Goal: Information Seeking & Learning: Check status

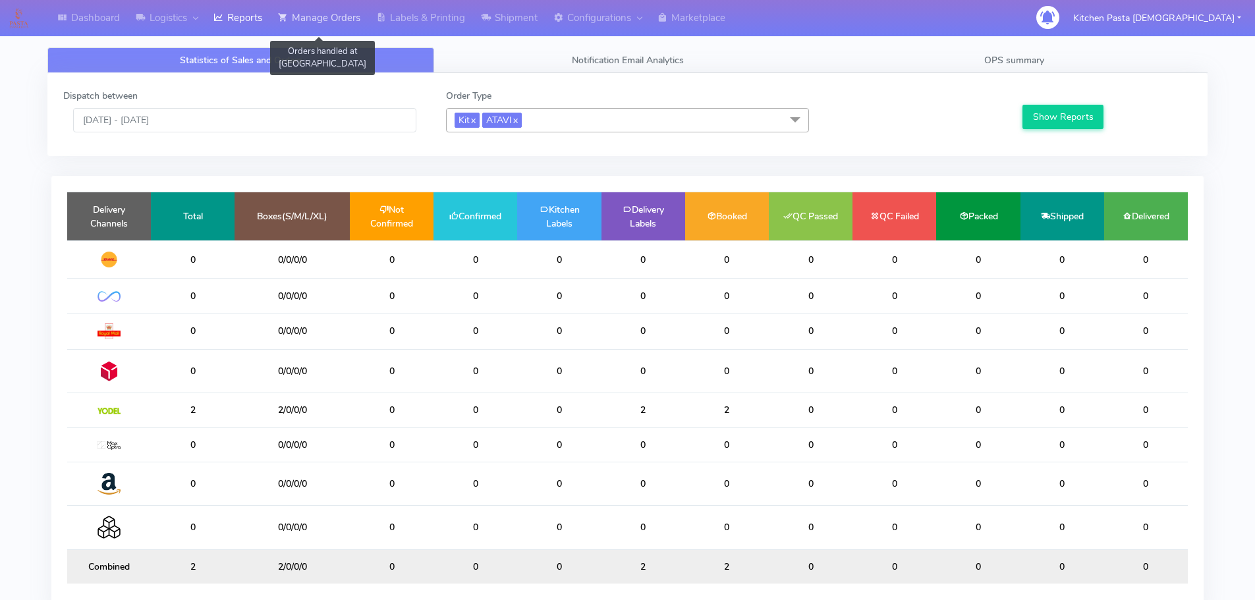
drag, startPoint x: 306, startPoint y: 10, endPoint x: 357, endPoint y: 20, distance: 51.7
click at [306, 10] on link "Manage Orders" at bounding box center [319, 18] width 98 height 36
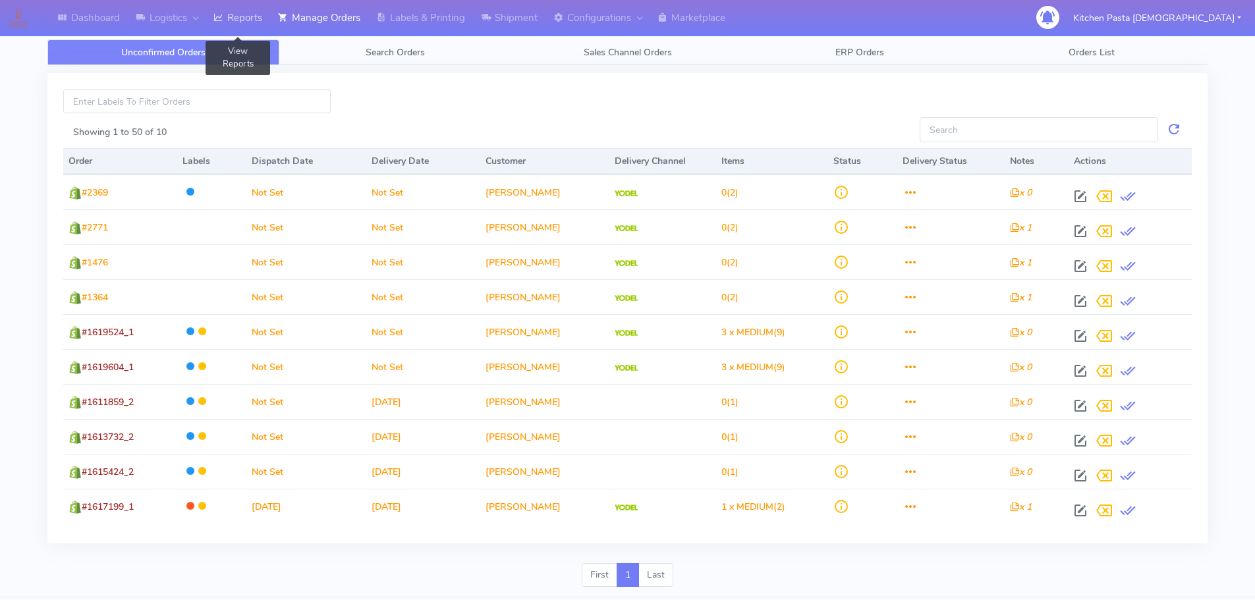
click at [239, 22] on link "Reports" at bounding box center [237, 18] width 65 height 36
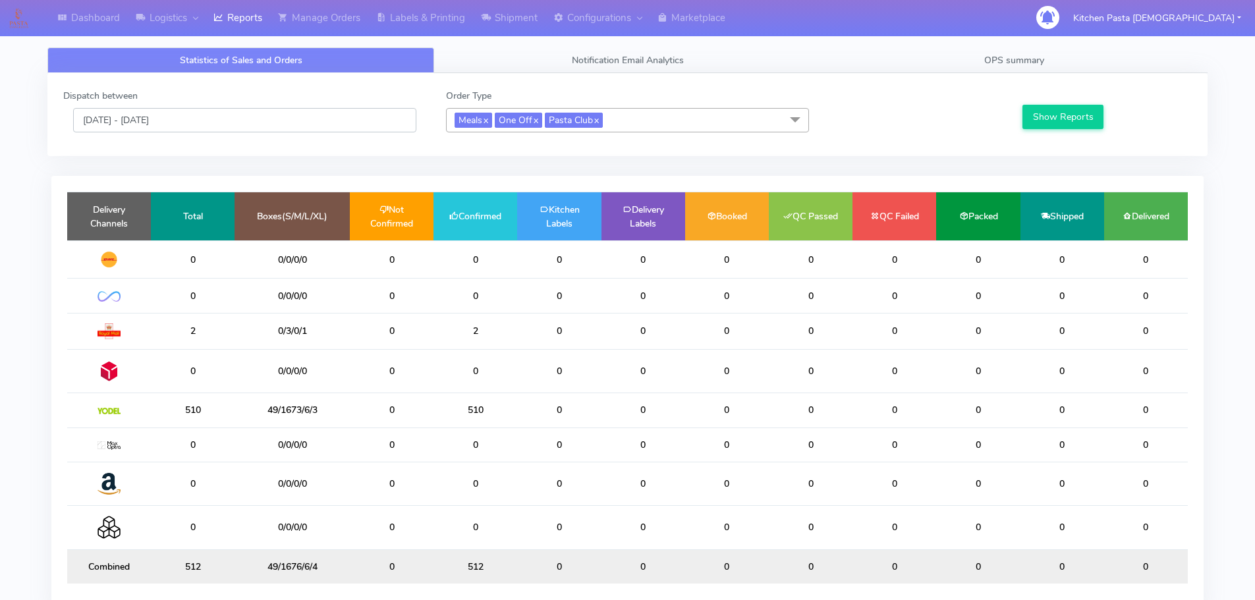
click at [153, 123] on input "[DATE] - [DATE]" at bounding box center [244, 120] width 343 height 24
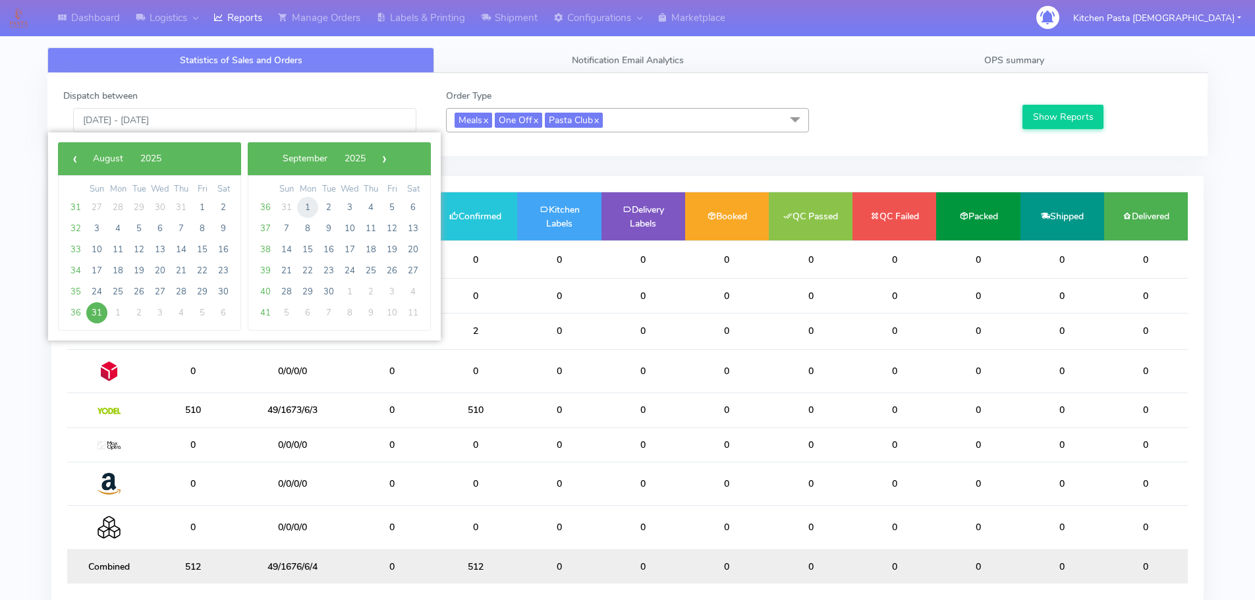
click at [304, 207] on span "1" at bounding box center [307, 207] width 21 height 21
click at [304, 207] on span "29" at bounding box center [307, 207] width 21 height 21
click at [107, 211] on td "1" at bounding box center [117, 207] width 21 height 21
click at [108, 211] on span "1" at bounding box center [117, 207] width 21 height 21
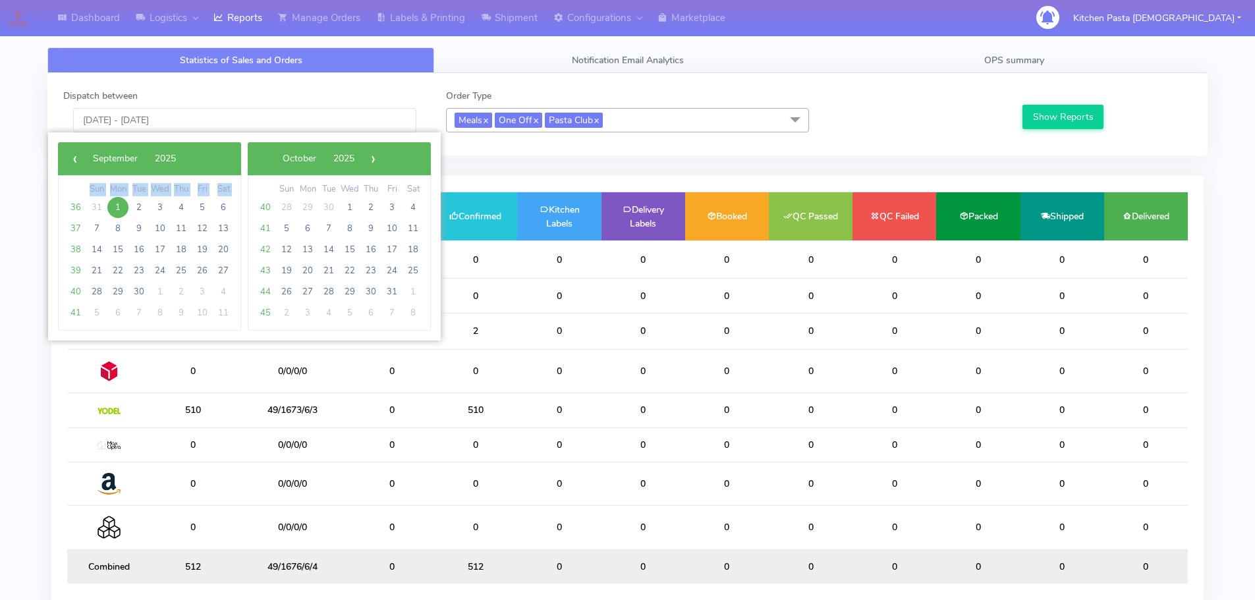
type input "[DATE] - [DATE]"
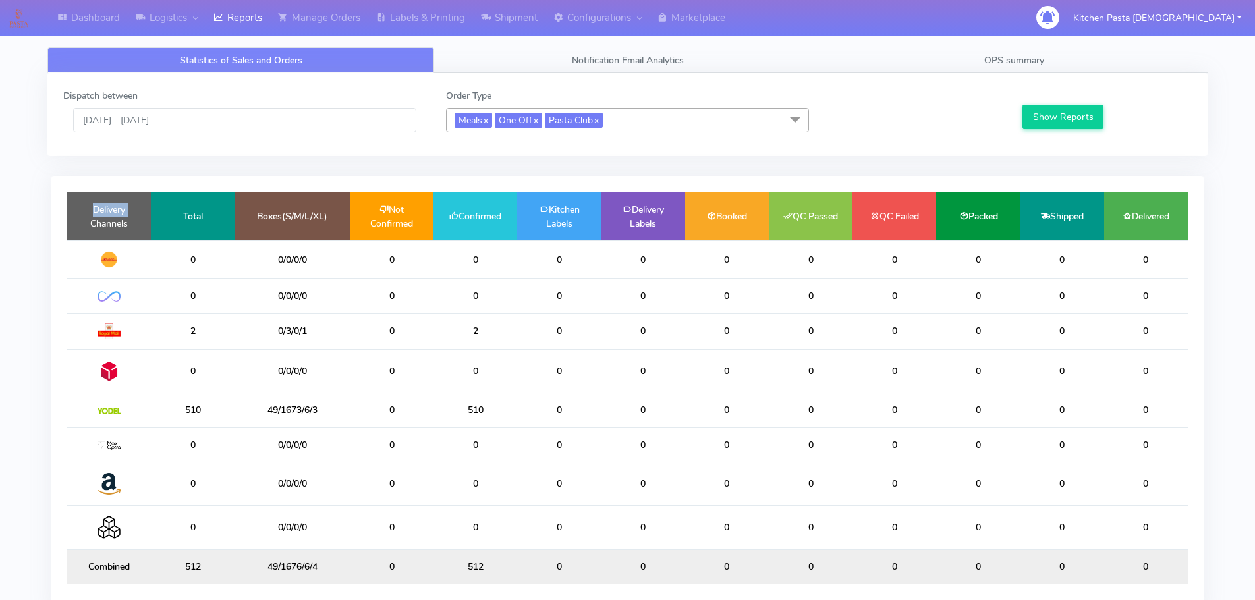
click at [108, 211] on td "Delivery Channels" at bounding box center [109, 216] width 84 height 48
click at [1056, 115] on button "Show Reports" at bounding box center [1062, 117] width 81 height 24
click at [1056, 116] on button "Show Reports" at bounding box center [1062, 117] width 81 height 24
click at [986, 65] on span "OPS summary" at bounding box center [1014, 60] width 60 height 13
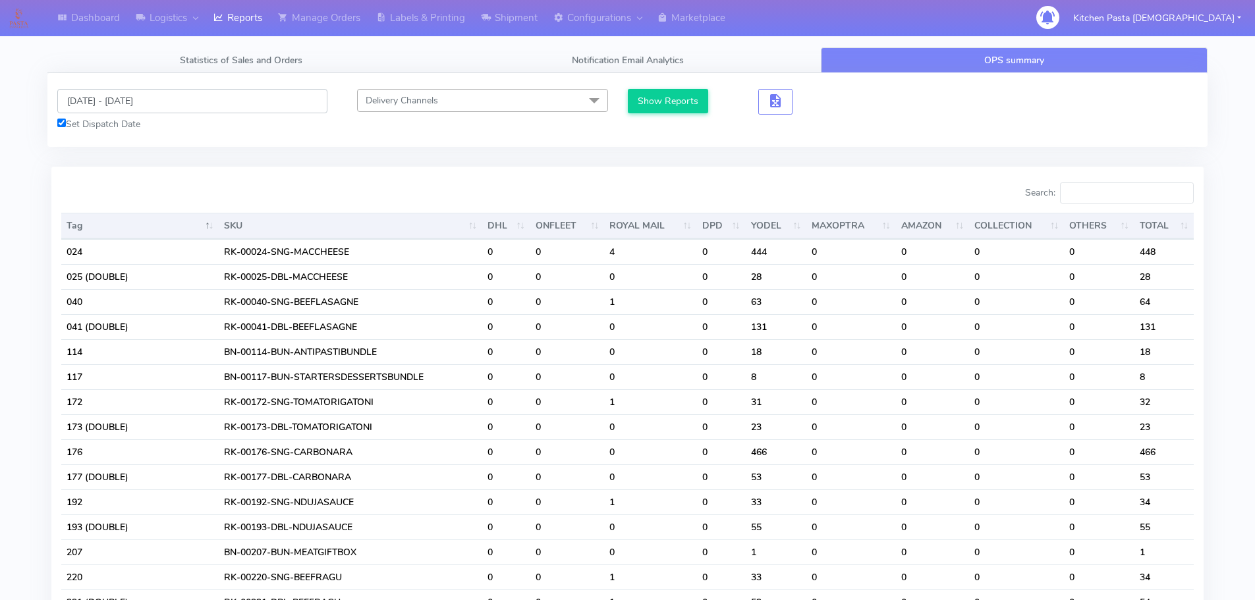
click at [82, 98] on input "[DATE] - [DATE]" at bounding box center [192, 101] width 270 height 24
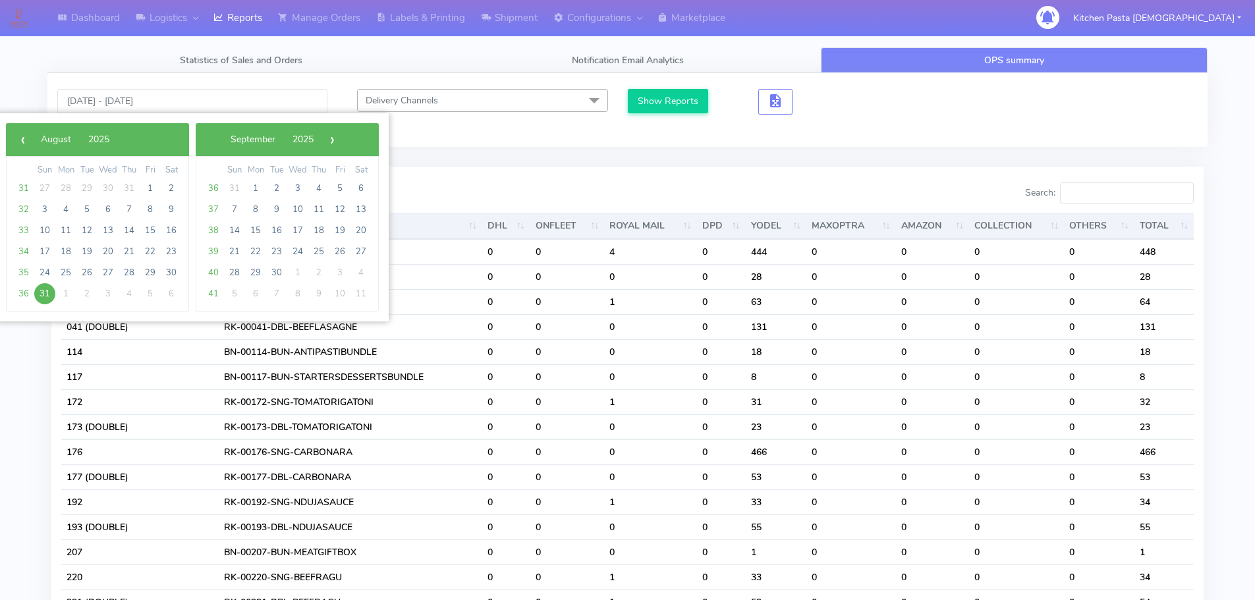
click at [43, 289] on span "31" at bounding box center [44, 293] width 21 height 21
click at [253, 184] on span "1" at bounding box center [255, 188] width 21 height 21
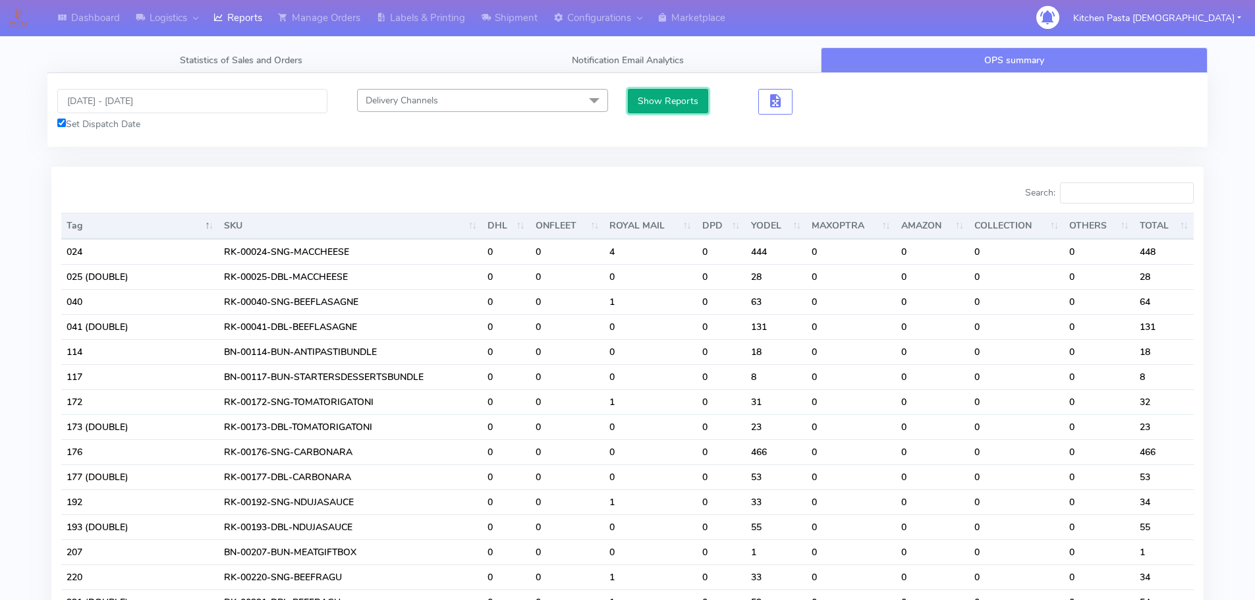
click at [660, 98] on button "Show Reports" at bounding box center [668, 101] width 81 height 24
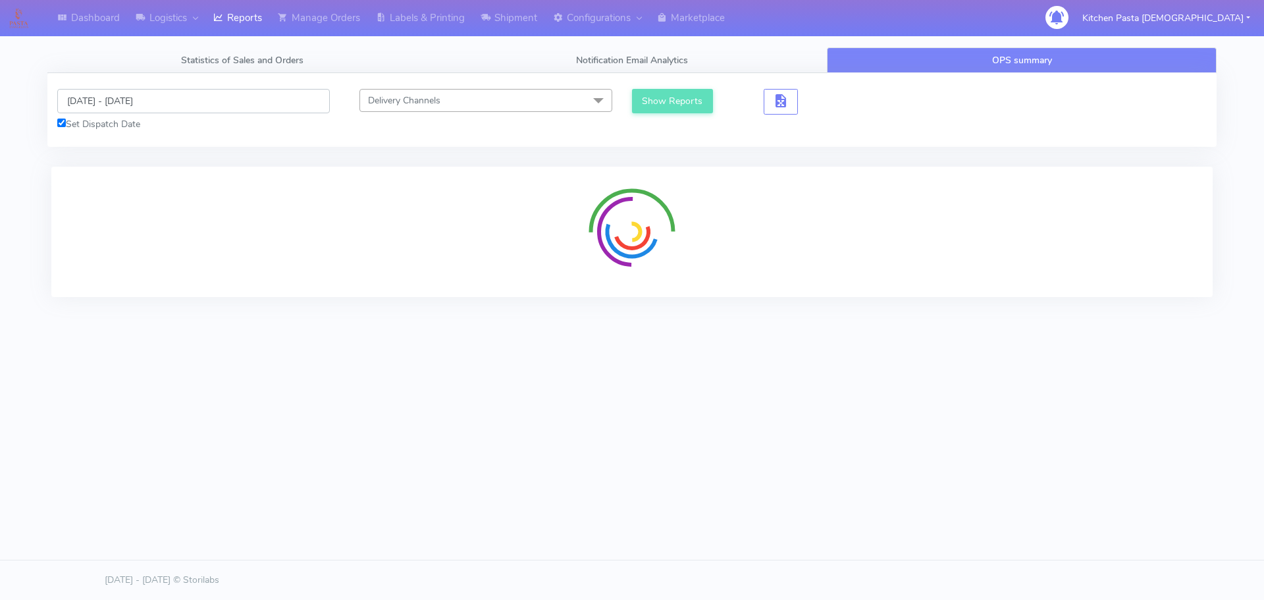
click at [115, 99] on input "[DATE] - [DATE]" at bounding box center [193, 101] width 273 height 24
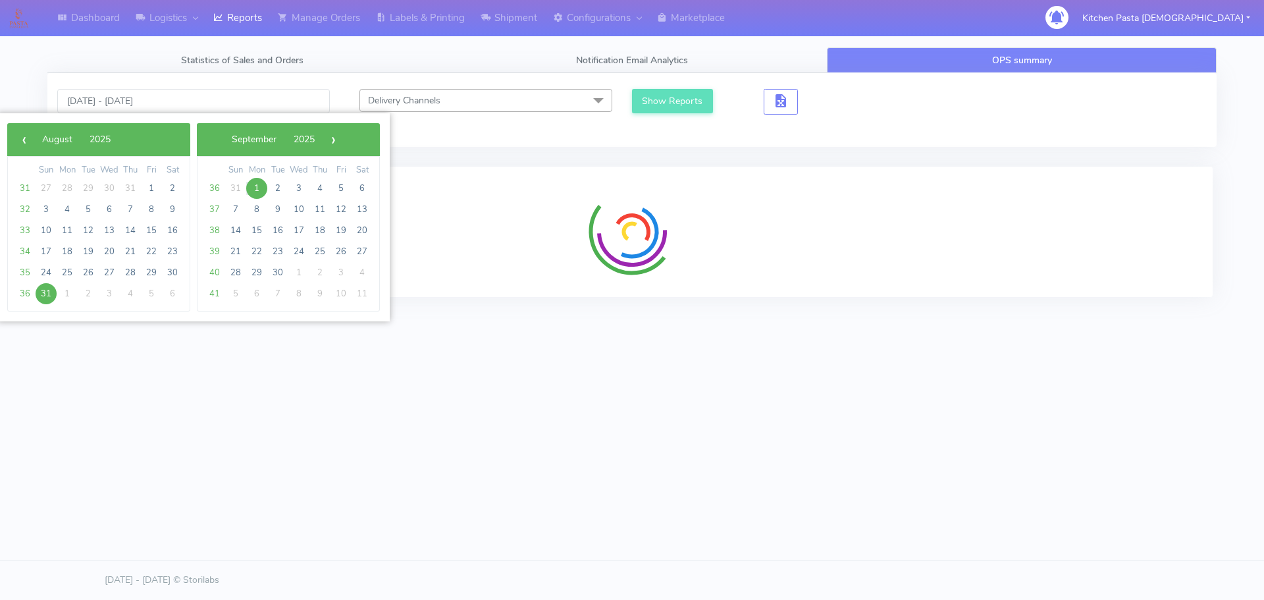
click at [45, 296] on span "31" at bounding box center [46, 293] width 21 height 21
type input "[DATE] - [DATE]"
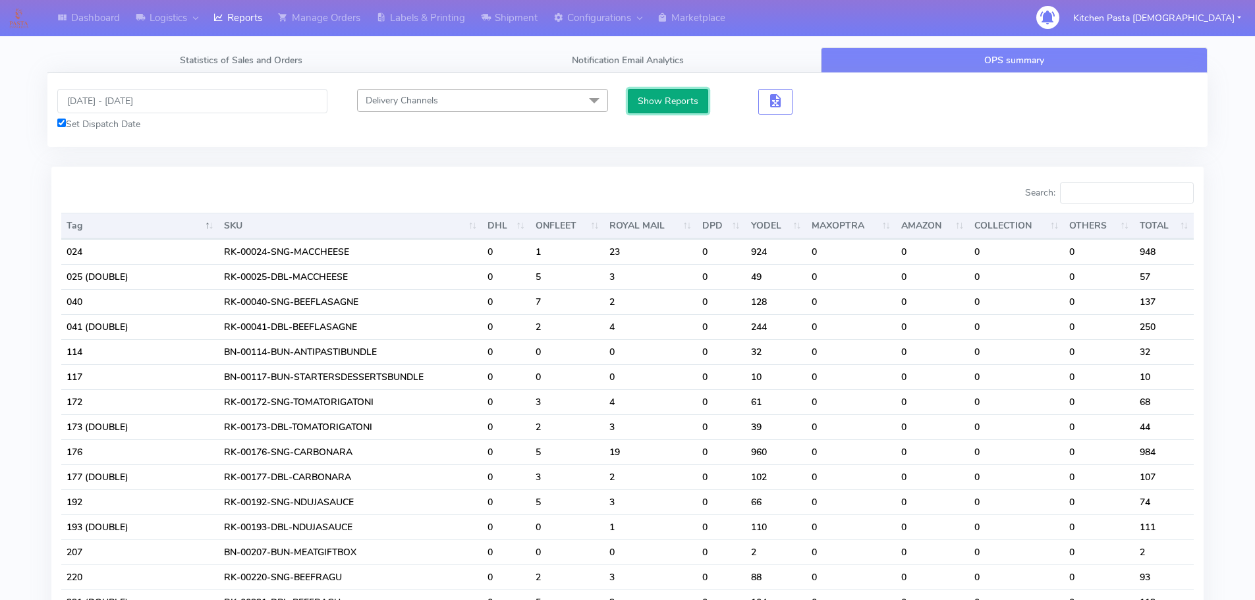
click at [676, 107] on button "Show Reports" at bounding box center [668, 101] width 81 height 24
click at [1110, 194] on input "Search:" at bounding box center [1127, 192] width 134 height 21
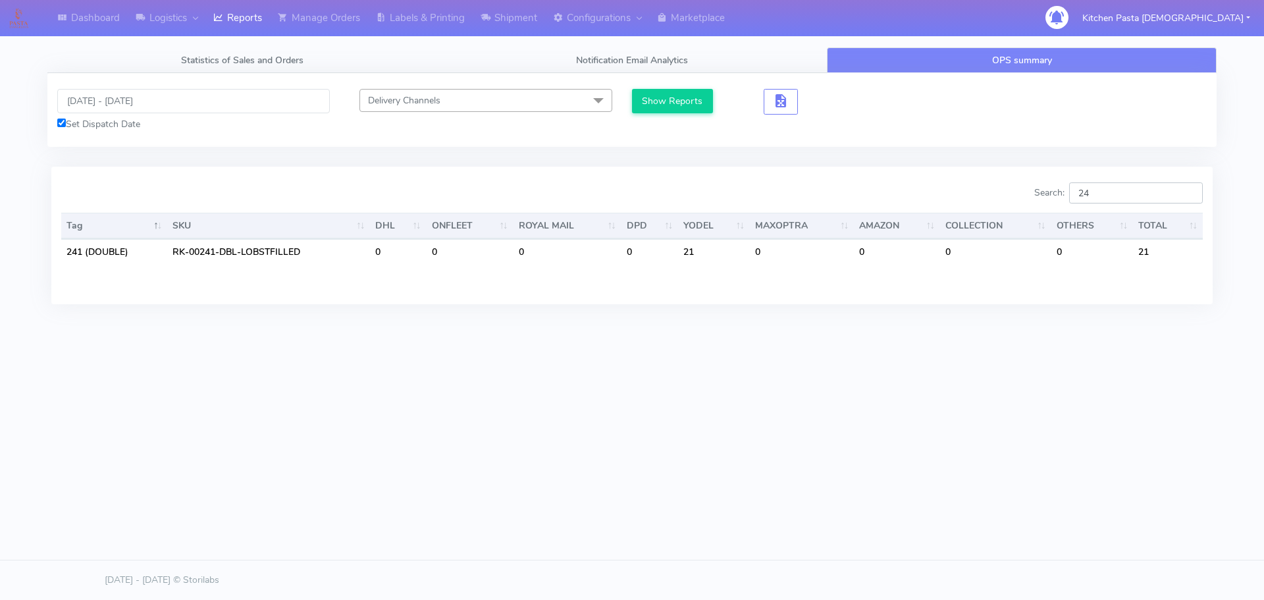
type input "2"
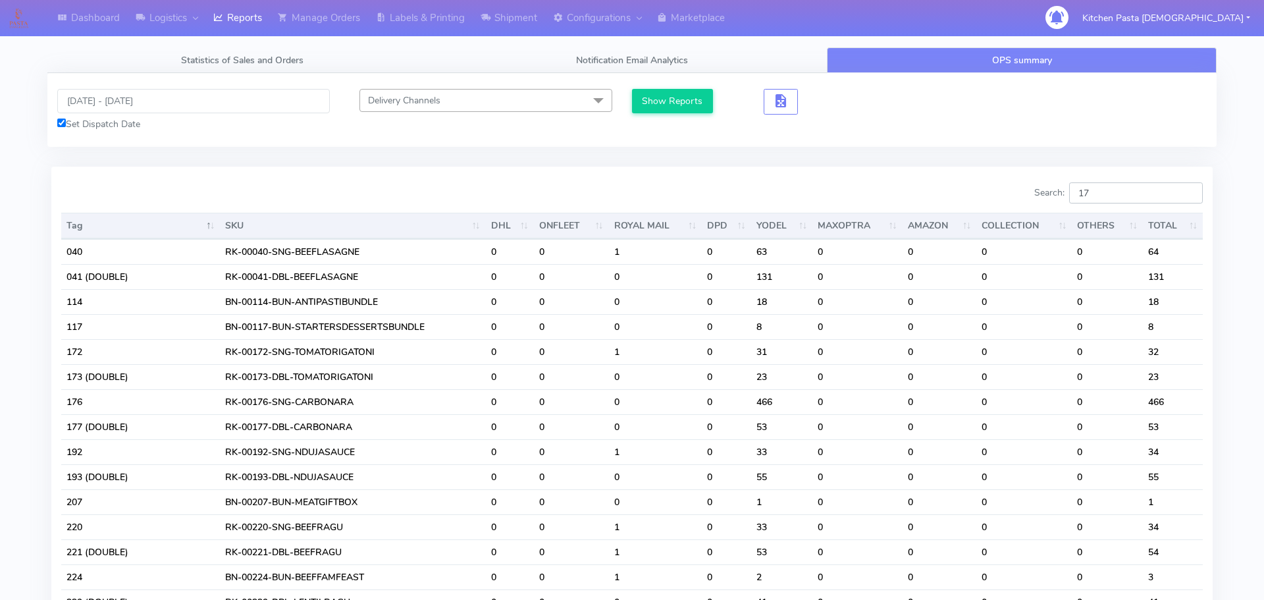
type input "1"
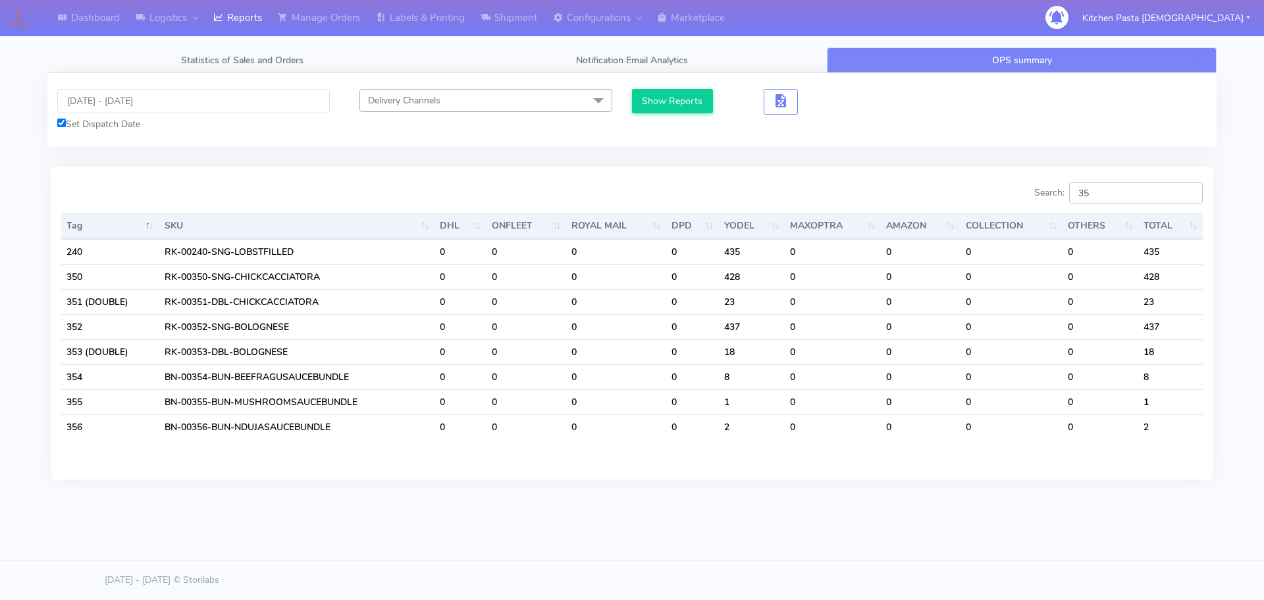
type input "352"
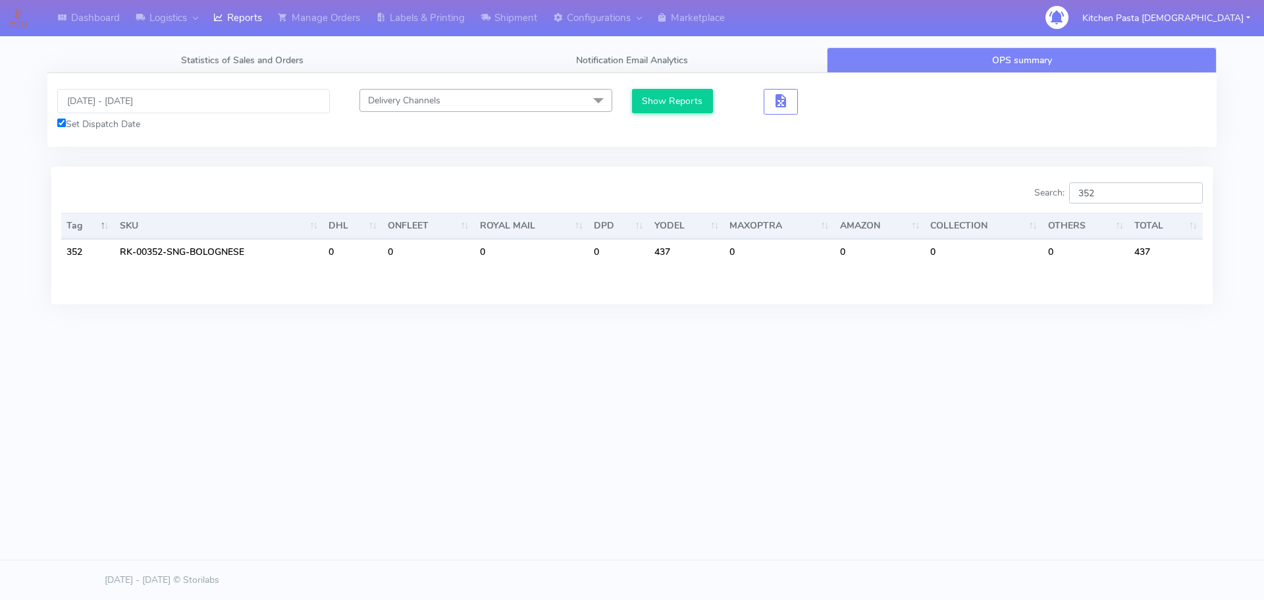
drag, startPoint x: 1137, startPoint y: 200, endPoint x: 956, endPoint y: 196, distance: 181.8
click at [956, 196] on div "Search: 352" at bounding box center [922, 195] width 561 height 26
type input "2"
type input "1"
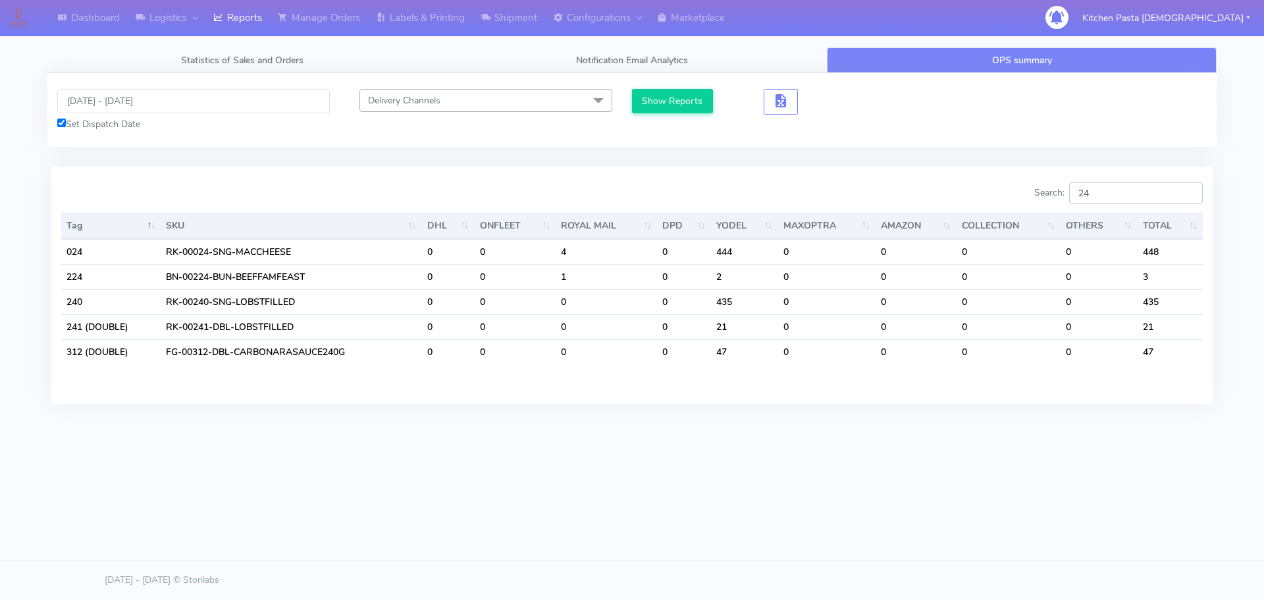
type input "2"
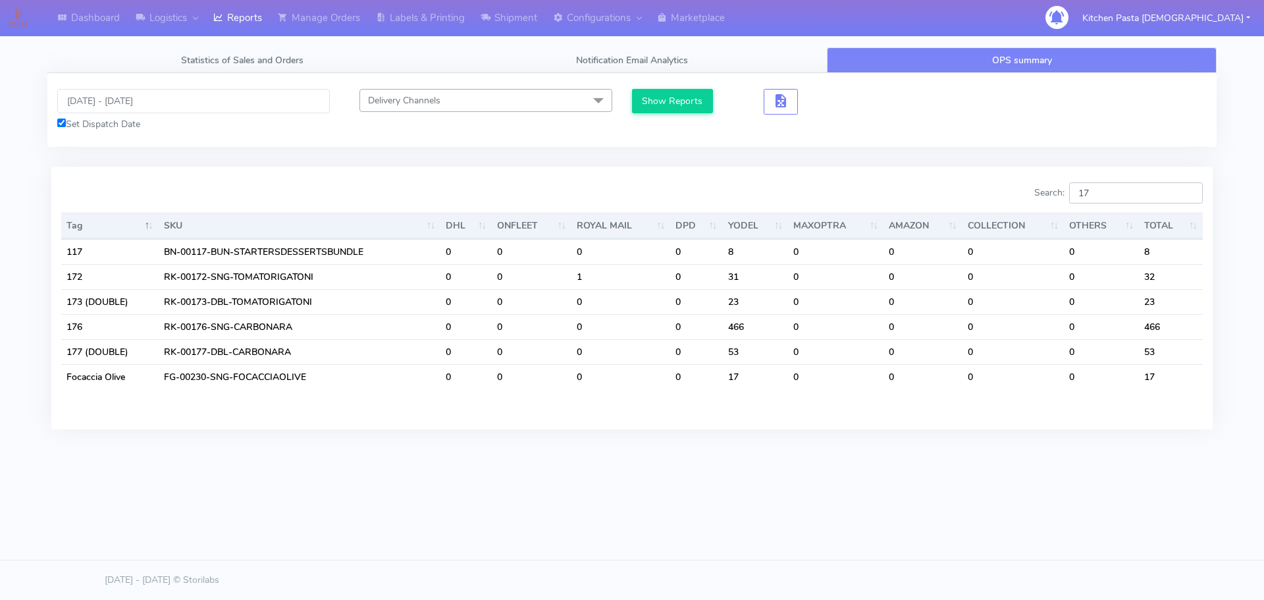
type input "1"
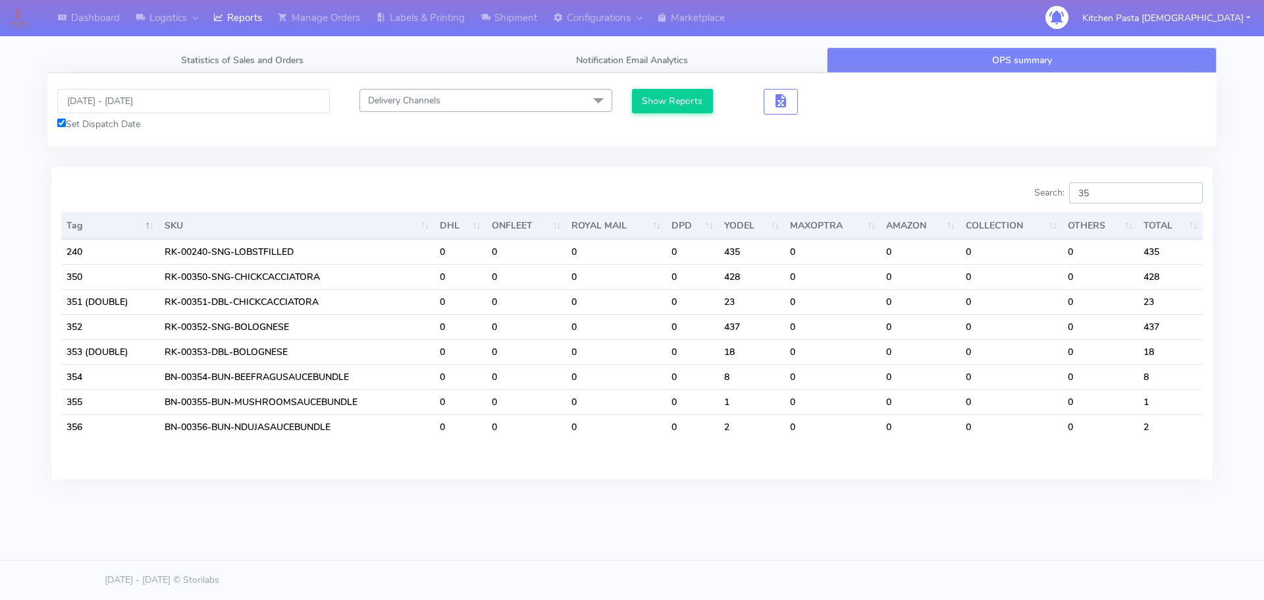
type input "3"
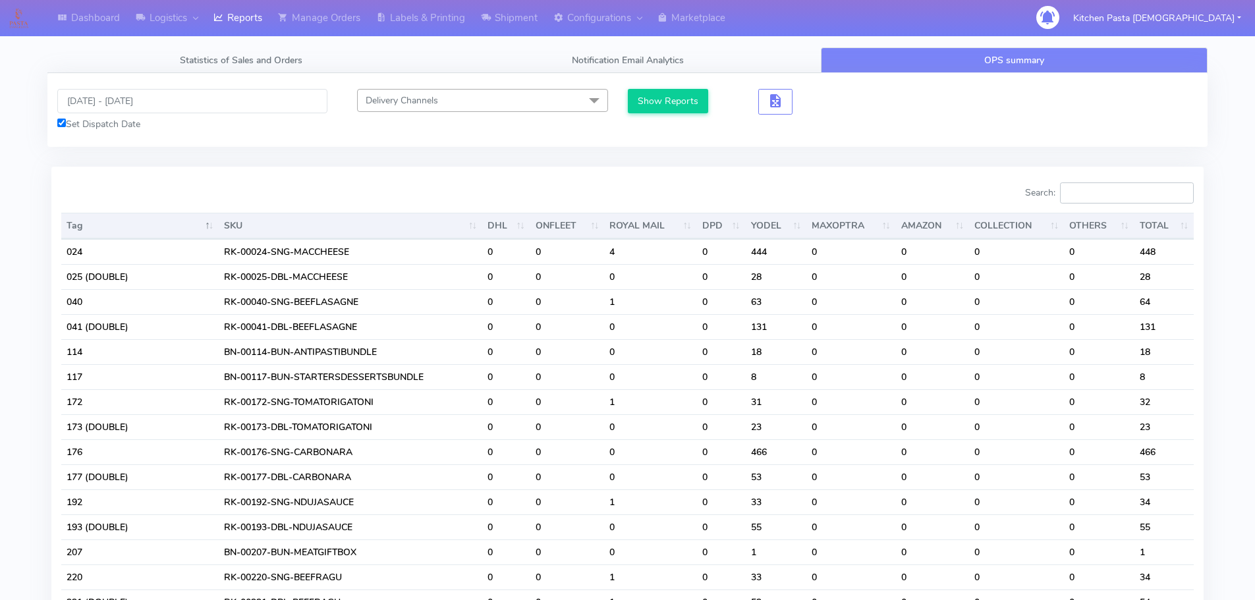
click at [1095, 190] on input "Search:" at bounding box center [1127, 192] width 134 height 21
